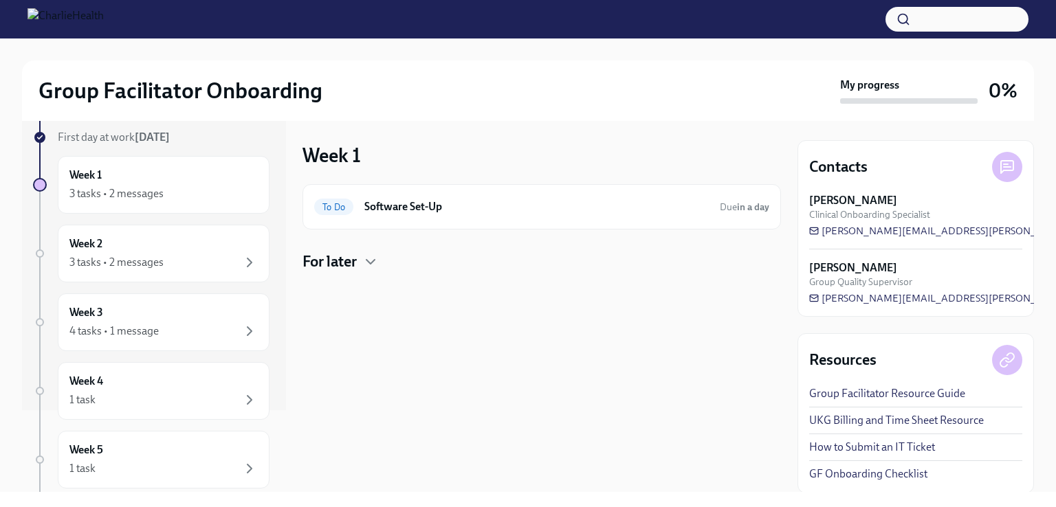
scroll to position [80, 0]
click at [86, 196] on div "3 tasks • 2 messages" at bounding box center [116, 195] width 94 height 15
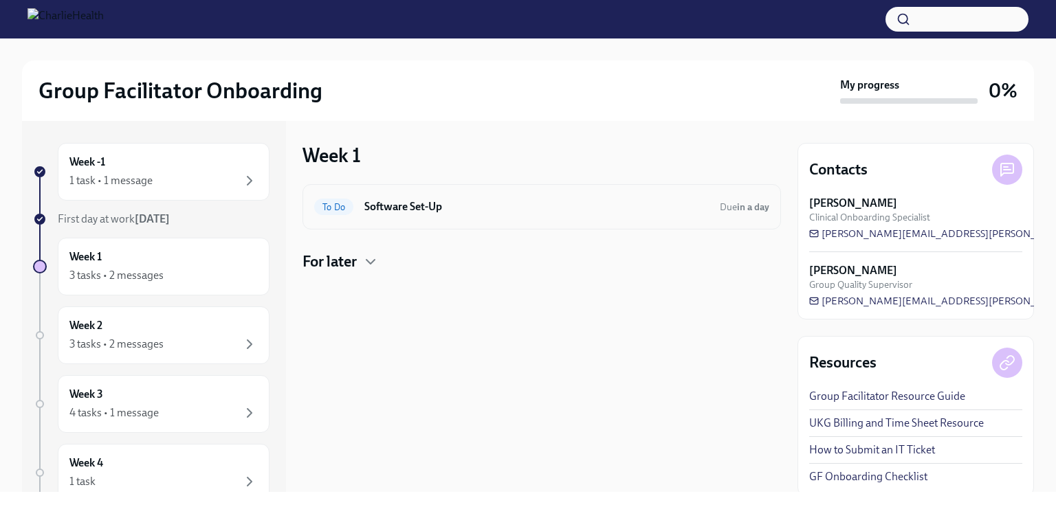
click at [418, 199] on h6 "Software Set-Up" at bounding box center [536, 206] width 344 height 15
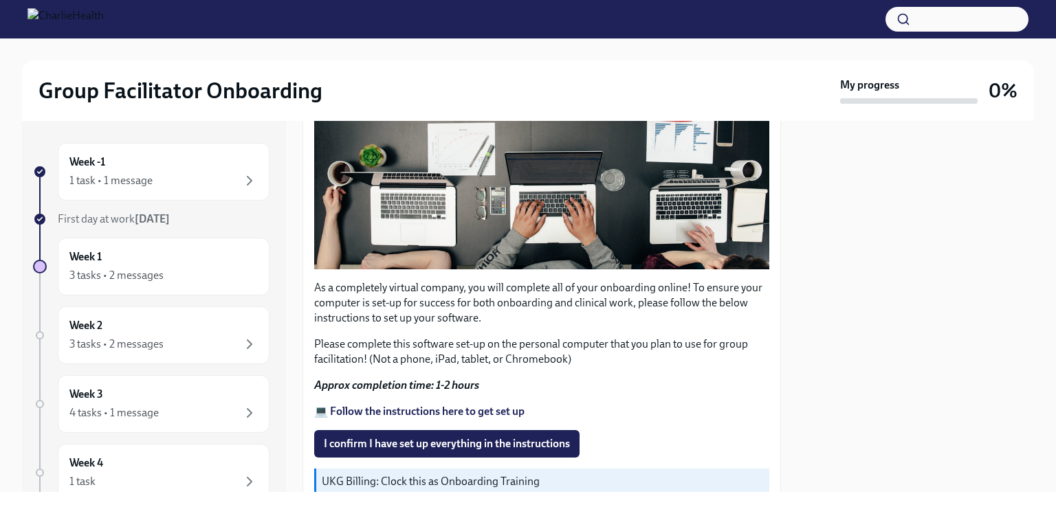
scroll to position [322, 0]
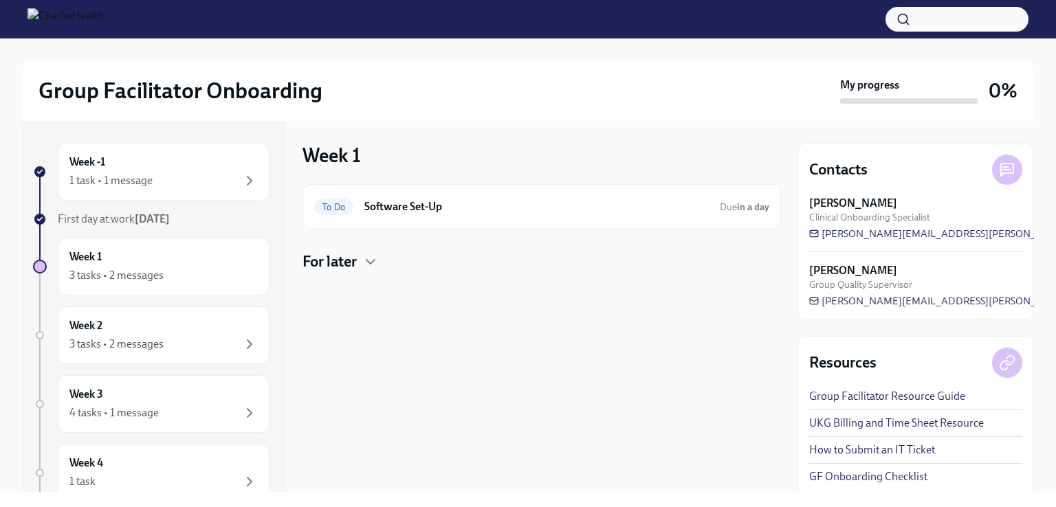
click at [323, 264] on h4 "For later" at bounding box center [330, 262] width 54 height 21
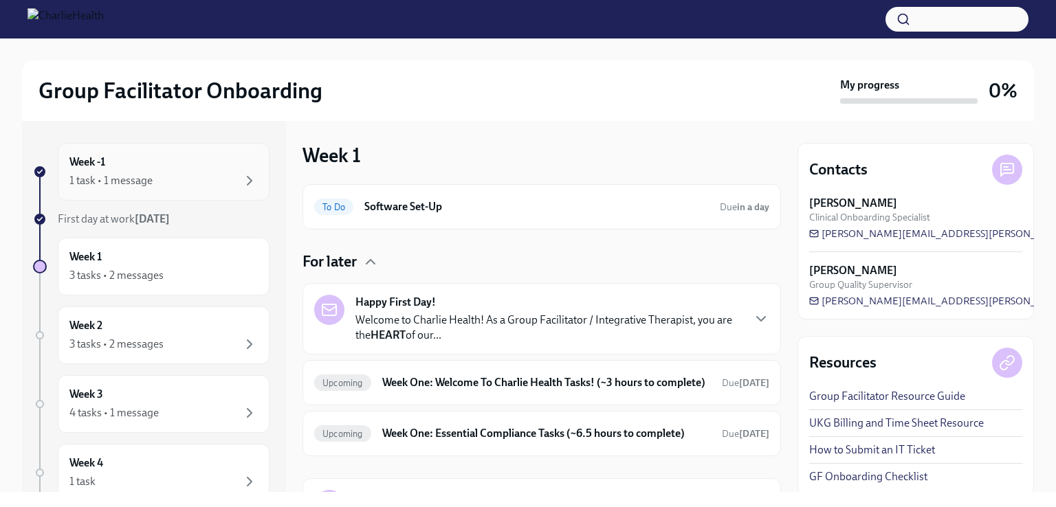
click at [83, 181] on div "1 task • 1 message" at bounding box center [110, 180] width 83 height 15
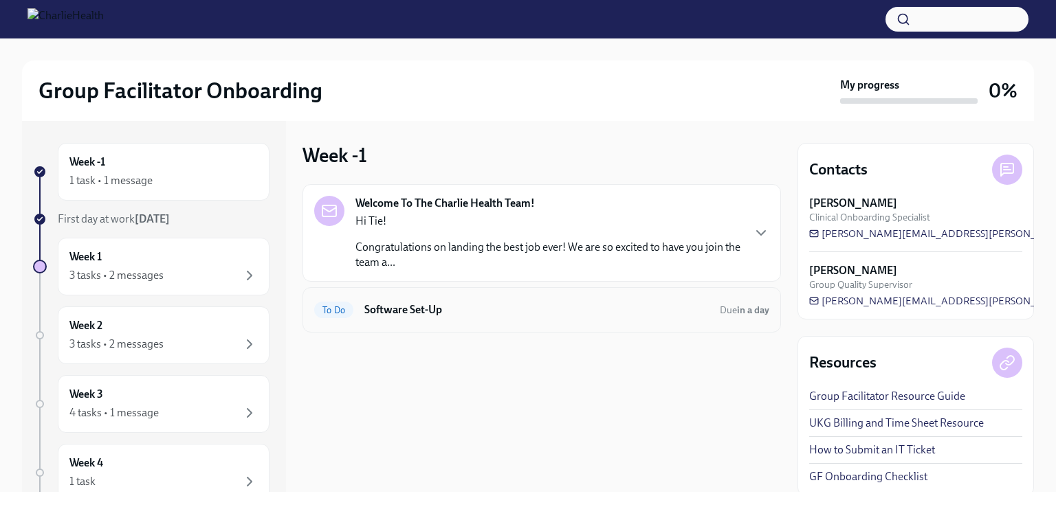
click at [403, 315] on h6 "Software Set-Up" at bounding box center [536, 310] width 344 height 15
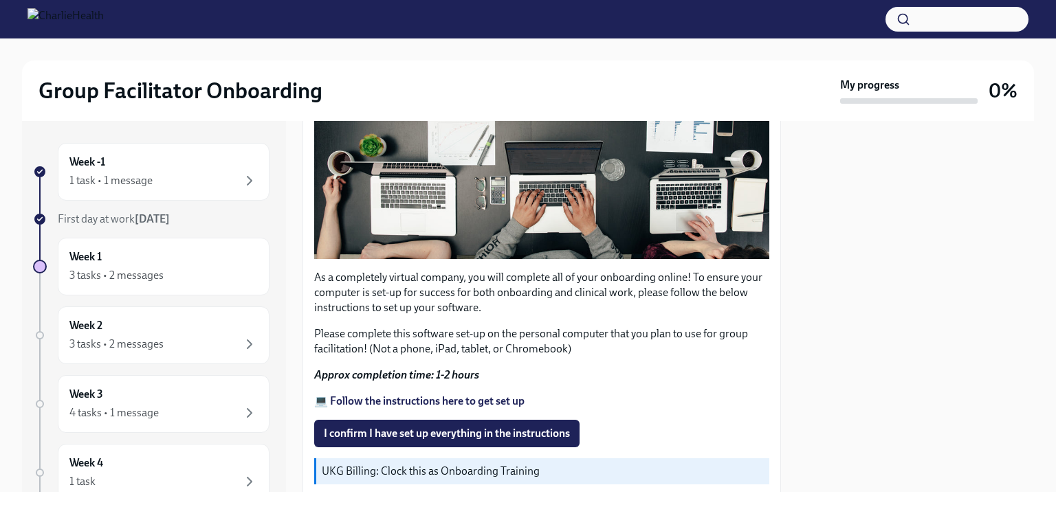
scroll to position [341, 0]
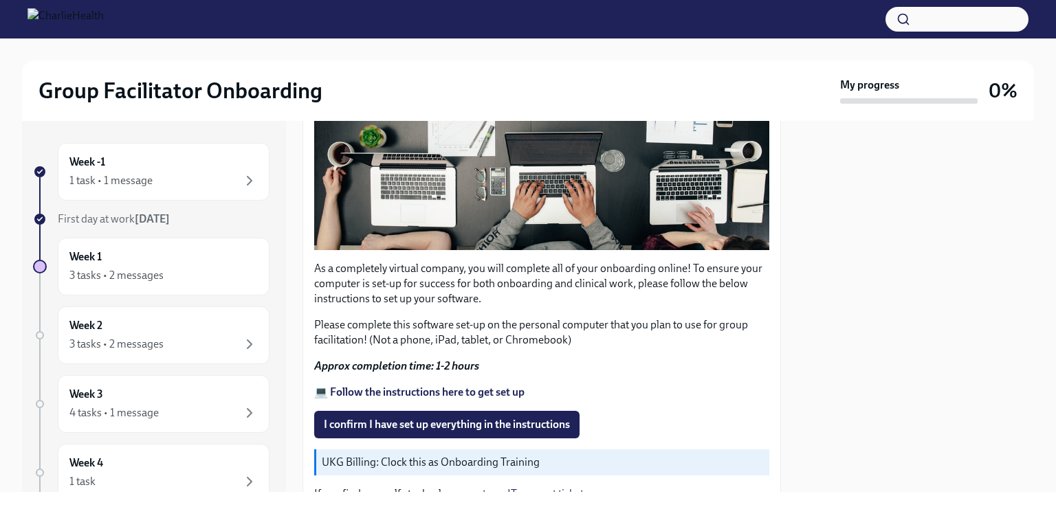
click at [344, 360] on strong "Approx completion time: 1-2 hours" at bounding box center [396, 366] width 165 height 13
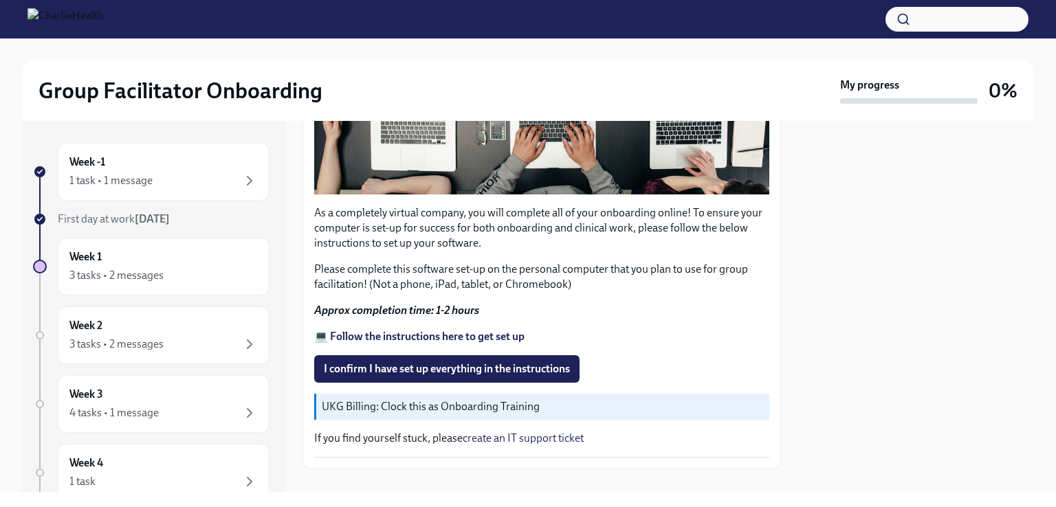
scroll to position [394, 0]
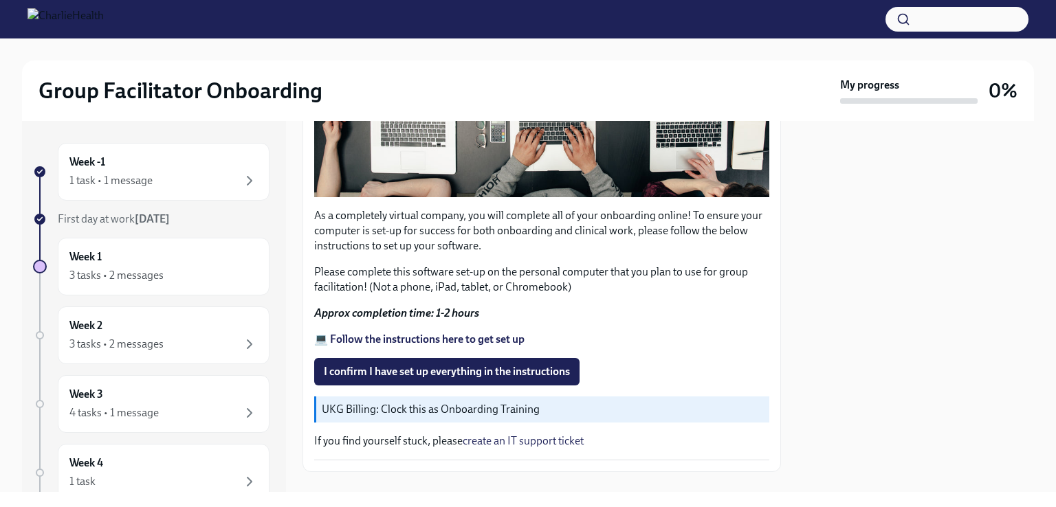
click at [331, 336] on strong "💻 Follow the instructions here to get set up" at bounding box center [419, 339] width 210 height 13
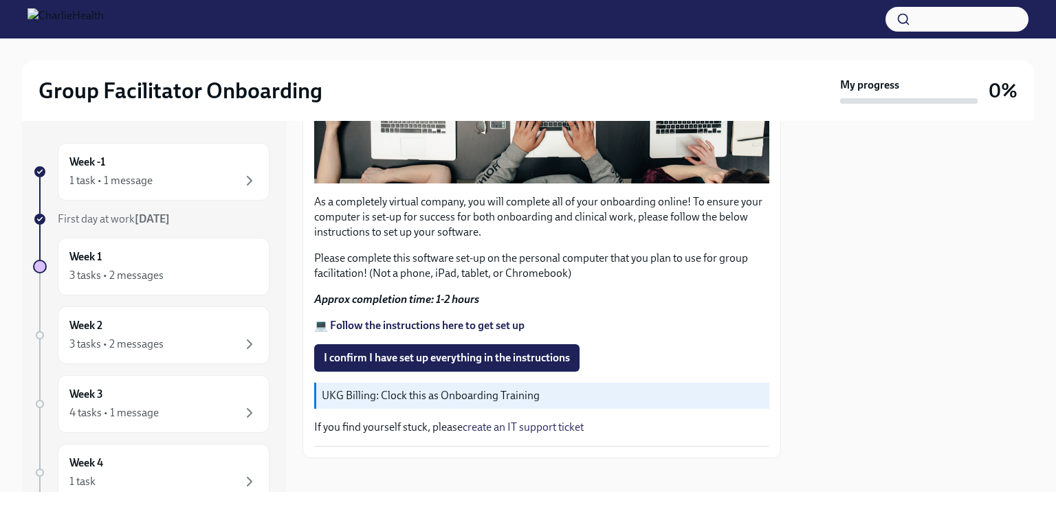
scroll to position [412, 0]
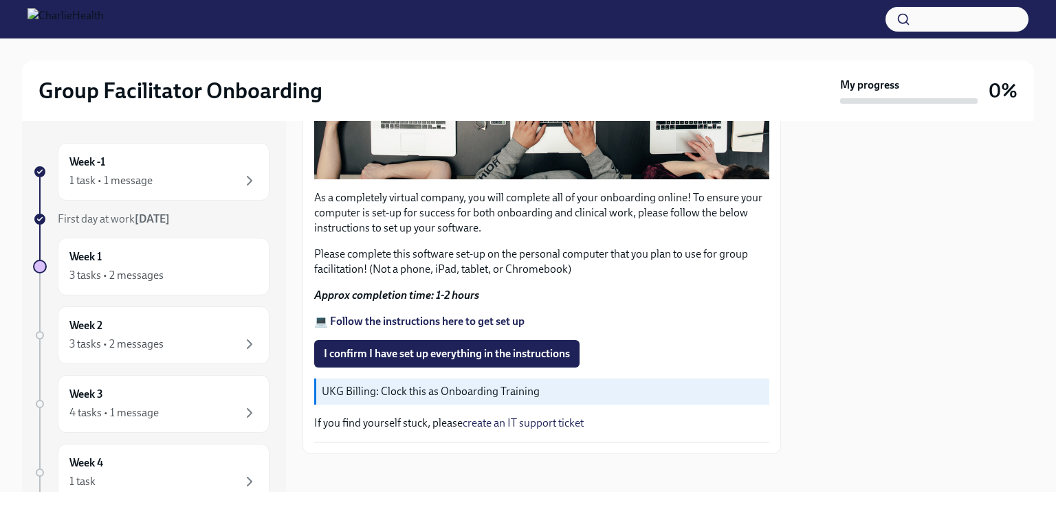
click at [353, 315] on strong "💻 Follow the instructions here to get set up" at bounding box center [419, 321] width 210 height 13
